Goal: Task Accomplishment & Management: Complete application form

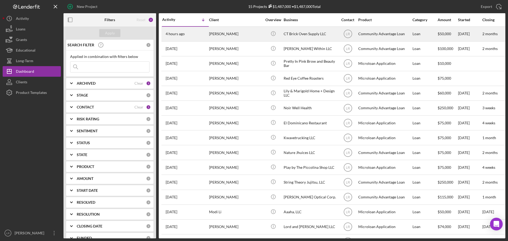
click at [231, 33] on div "[PERSON_NAME]" at bounding box center [235, 34] width 53 height 14
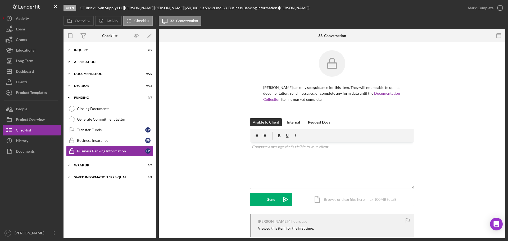
click at [109, 62] on div "Application" at bounding box center [111, 61] width 75 height 3
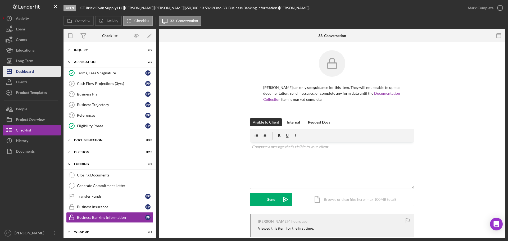
click at [39, 70] on button "Icon/Dashboard Dashboard" at bounding box center [32, 71] width 58 height 11
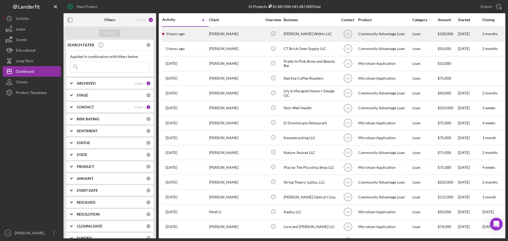
click at [233, 34] on div "[PERSON_NAME]" at bounding box center [235, 34] width 53 height 14
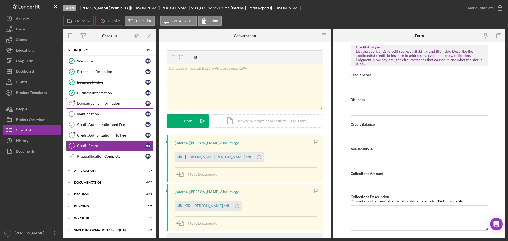
click at [98, 106] on link "5 Demographic Information H D" at bounding box center [109, 103] width 87 height 11
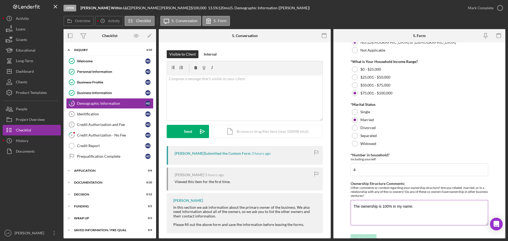
scroll to position [214, 0]
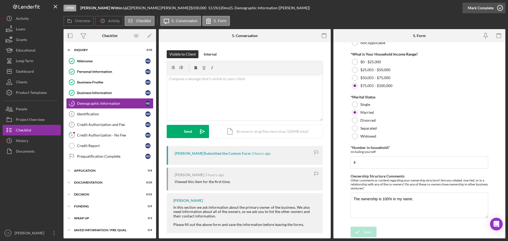
click at [476, 8] on div "Mark Complete" at bounding box center [481, 8] width 26 height 11
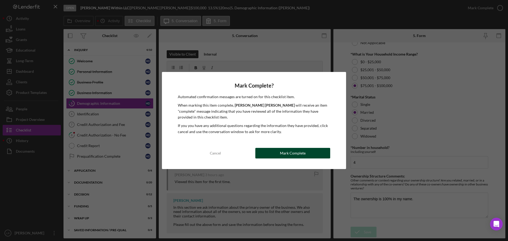
click at [308, 153] on button "Mark Complete" at bounding box center [292, 153] width 75 height 11
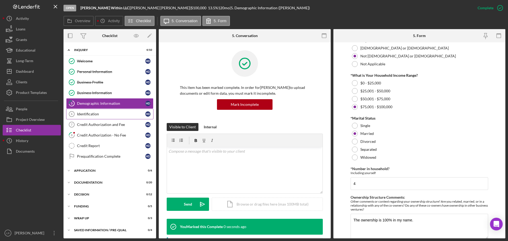
scroll to position [235, 0]
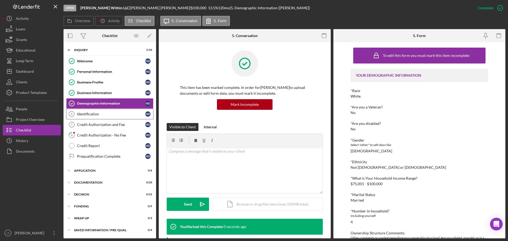
click at [85, 113] on div "Identification" at bounding box center [111, 114] width 68 height 4
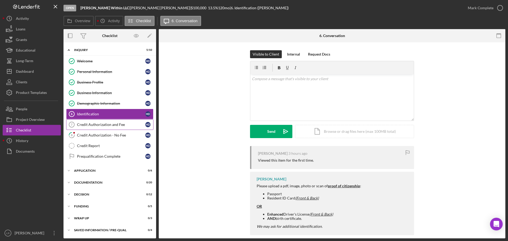
click at [89, 125] on div "Credit Authorization and Fee" at bounding box center [111, 124] width 68 height 4
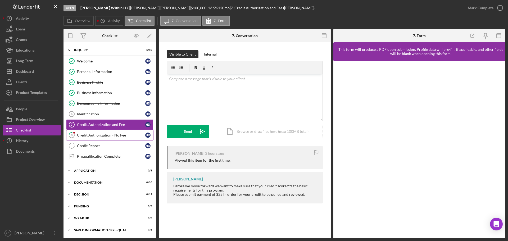
click at [91, 135] on div "Credit Authorization - No Fee" at bounding box center [111, 135] width 68 height 4
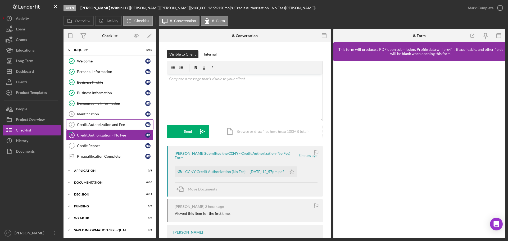
click at [99, 125] on div "Credit Authorization and Fee" at bounding box center [111, 124] width 68 height 4
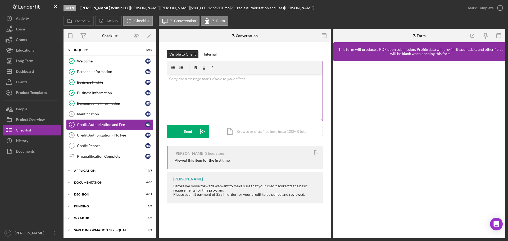
click at [210, 89] on div "v Color teal Color pink Remove color Add row above Add row below Add column bef…" at bounding box center [245, 97] width 156 height 46
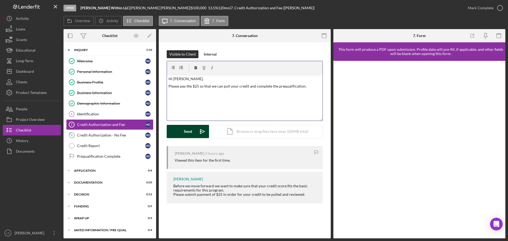
click at [185, 130] on div "Send" at bounding box center [188, 131] width 8 height 13
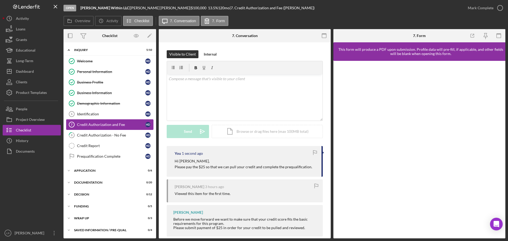
click at [115, 123] on div "Credit Authorization and Fee" at bounding box center [111, 124] width 68 height 4
click at [116, 135] on div "Credit Authorization - No Fee" at bounding box center [111, 135] width 68 height 4
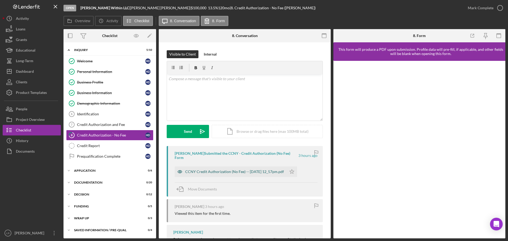
click at [215, 170] on div "CCNY Credit Authorization (No Fee) -- [DATE] 12_57pm.pdf" at bounding box center [234, 172] width 99 height 4
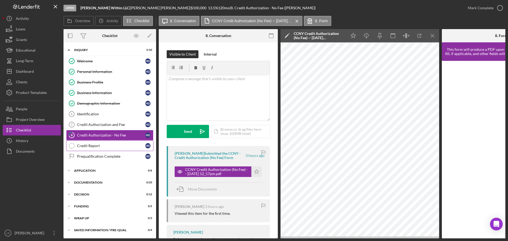
click at [88, 145] on div "Credit Report" at bounding box center [111, 146] width 68 height 4
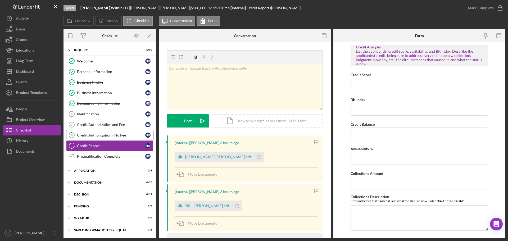
click at [125, 135] on div "Credit Authorization - No Fee" at bounding box center [111, 135] width 68 height 4
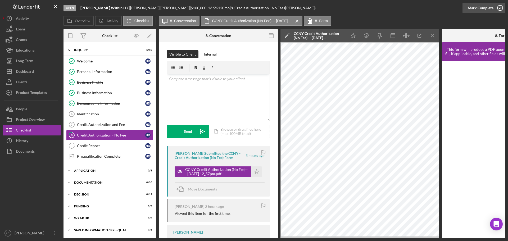
click at [483, 3] on div "Mark Complete" at bounding box center [481, 8] width 26 height 11
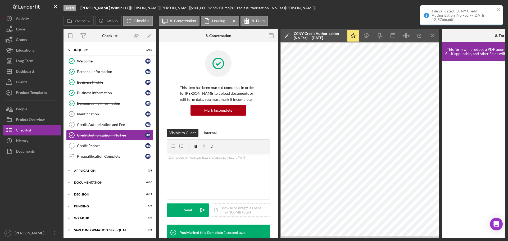
click at [400, 15] on div "Open [PERSON_NAME] Within LLC | [PERSON_NAME] | $100,000 $100,000 13.5 % 120 mo…" at bounding box center [267, 8] width 409 height 16
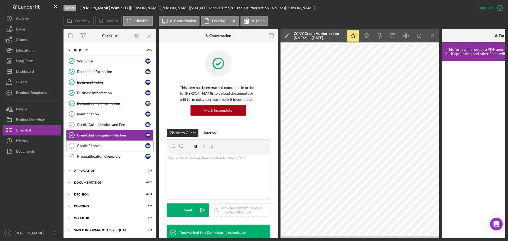
click at [113, 146] on div "Credit Report" at bounding box center [111, 146] width 68 height 4
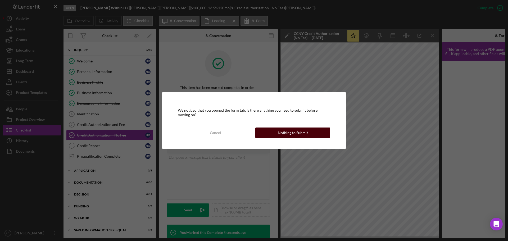
click at [272, 131] on button "Nothing to Submit" at bounding box center [292, 133] width 75 height 11
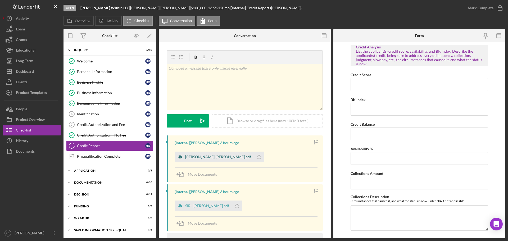
click at [197, 155] on div "[PERSON_NAME] [PERSON_NAME].pdf" at bounding box center [218, 157] width 66 height 4
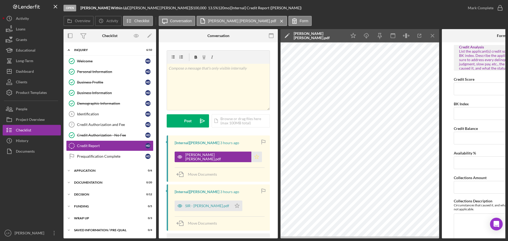
click at [251, 157] on icon "Icon/Star" at bounding box center [256, 157] width 11 height 11
click at [288, 34] on icon "Icon/Edit" at bounding box center [286, 35] width 13 height 13
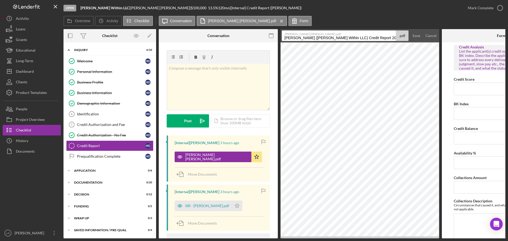
drag, startPoint x: 338, startPoint y: 38, endPoint x: -23, endPoint y: 40, distance: 361.4
click at [0, 40] on html "Open [PERSON_NAME] Within LLC | [PERSON_NAME] | $100,000 $100,000 13.5 % 120 mo…" at bounding box center [254, 120] width 508 height 241
type input "Credit Report"
click at [409, 32] on form "[PERSON_NAME] [PERSON_NAME].pdf Credit Report .pdf Save Cancel" at bounding box center [359, 35] width 159 height 13
click at [418, 35] on div "Save" at bounding box center [416, 35] width 8 height 11
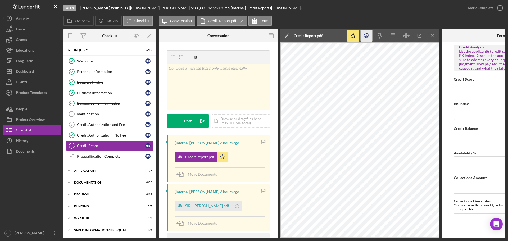
click at [366, 36] on line "button" at bounding box center [366, 36] width 0 height 3
click at [209, 209] on div "SIR - [PERSON_NAME].pdf" at bounding box center [203, 206] width 57 height 11
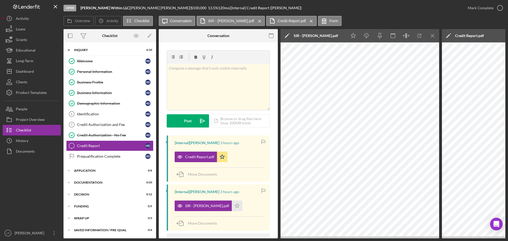
click at [286, 36] on icon "Icon/Edit" at bounding box center [286, 35] width 13 height 13
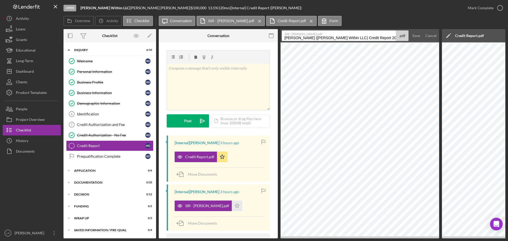
drag, startPoint x: 379, startPoint y: 37, endPoint x: 217, endPoint y: 40, distance: 161.9
click at [217, 40] on div "Overview Internal Workflow Stage Open Icon/Dropdown Arrow Archive (can unarchiv…" at bounding box center [284, 133] width 442 height 209
type input "SIR Report"
click at [418, 35] on div "Save" at bounding box center [416, 35] width 8 height 11
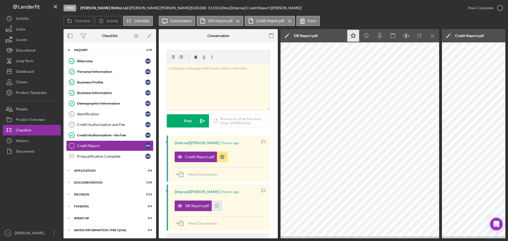
click at [350, 37] on icon "Icon/Star" at bounding box center [353, 36] width 12 height 12
click at [367, 35] on icon "Icon/Download" at bounding box center [367, 36] width 12 height 12
click at [434, 36] on icon "Icon/Menu Close" at bounding box center [433, 36] width 12 height 12
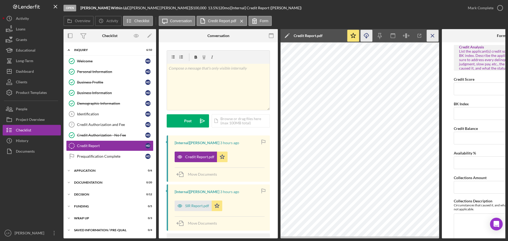
click at [433, 36] on icon "Icon/Menu Close" at bounding box center [433, 36] width 12 height 12
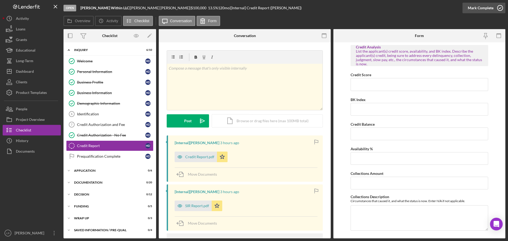
click at [469, 8] on div "Mark Complete" at bounding box center [481, 8] width 26 height 11
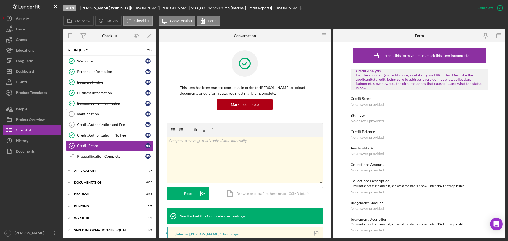
click at [99, 114] on div "Identification" at bounding box center [111, 114] width 68 height 4
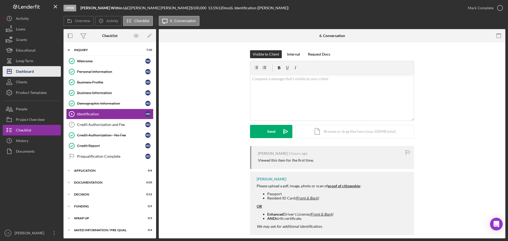
click at [37, 71] on button "Icon/Dashboard Dashboard" at bounding box center [32, 71] width 58 height 11
